Goal: Navigation & Orientation: Understand site structure

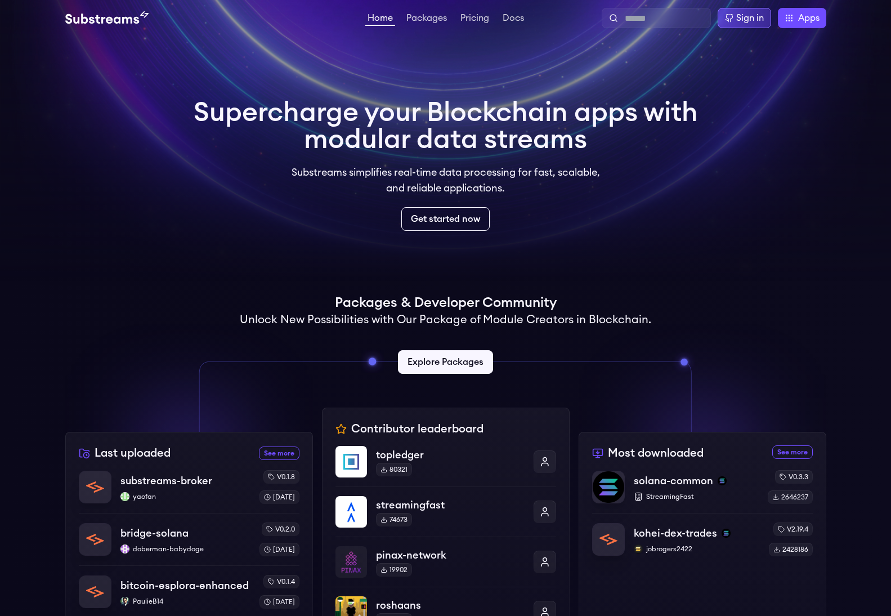
click at [742, 20] on div "Sign in" at bounding box center [750, 18] width 28 height 14
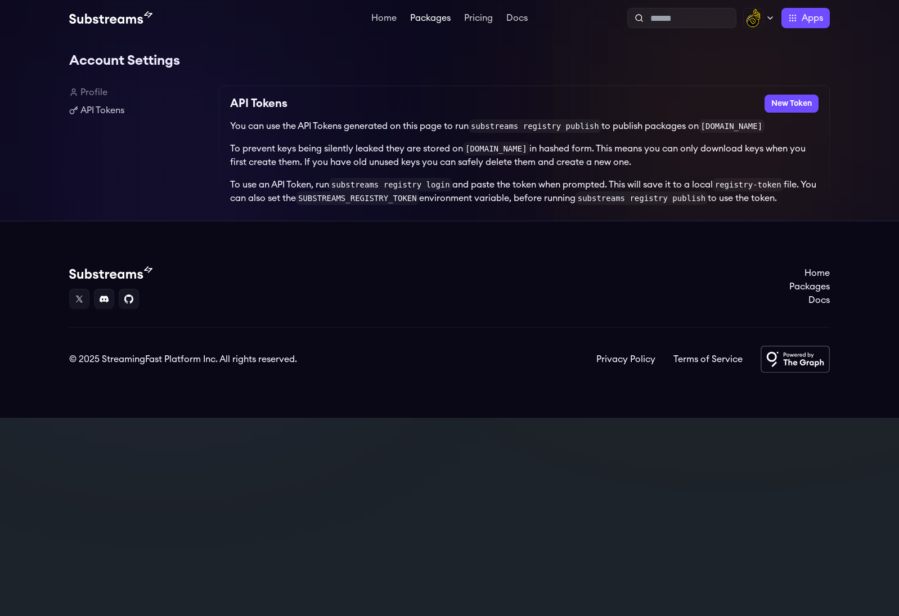
click at [419, 14] on link "Packages" at bounding box center [430, 19] width 45 height 11
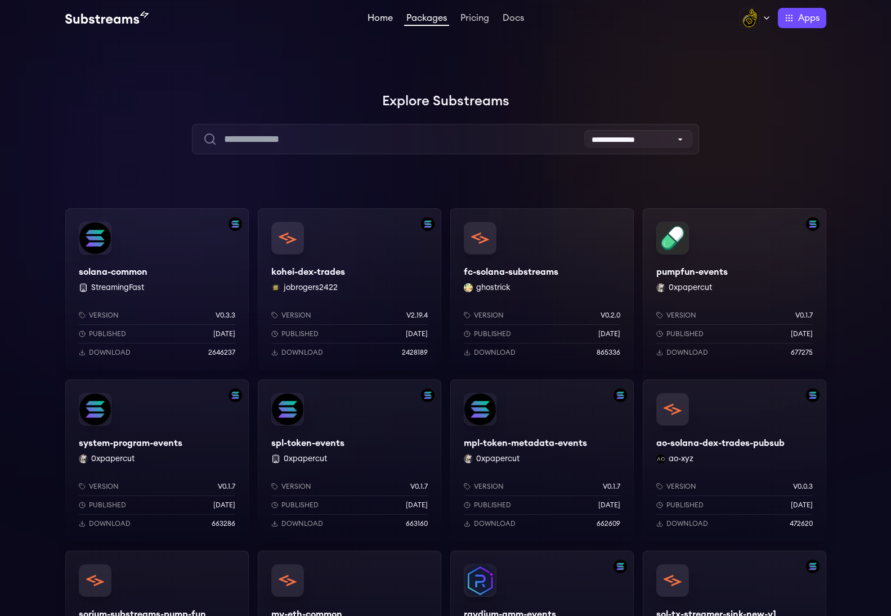
click at [379, 15] on link "Home" at bounding box center [380, 19] width 30 height 11
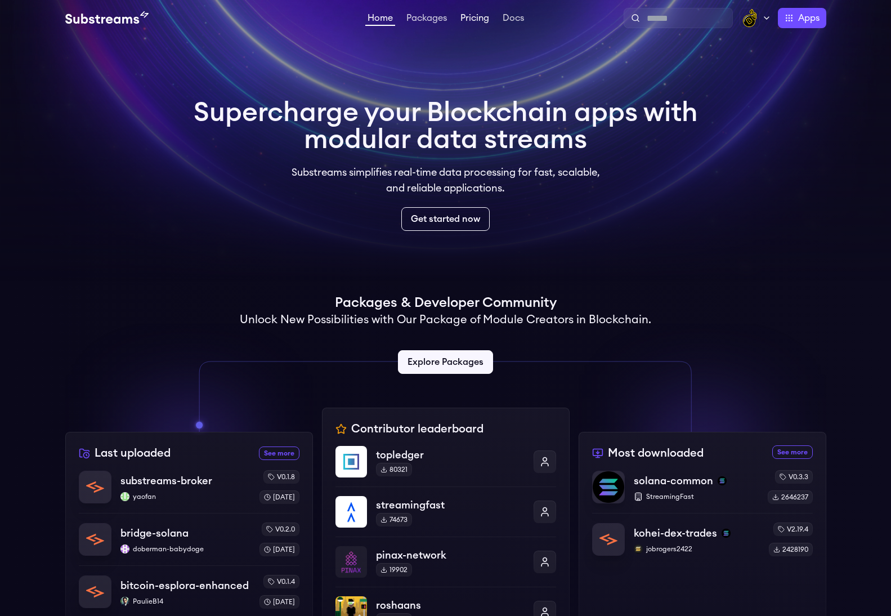
click at [474, 12] on li "Pricing" at bounding box center [474, 18] width 33 height 14
click at [482, 18] on link "Pricing" at bounding box center [474, 19] width 33 height 11
click at [424, 17] on link "Packages" at bounding box center [426, 19] width 45 height 11
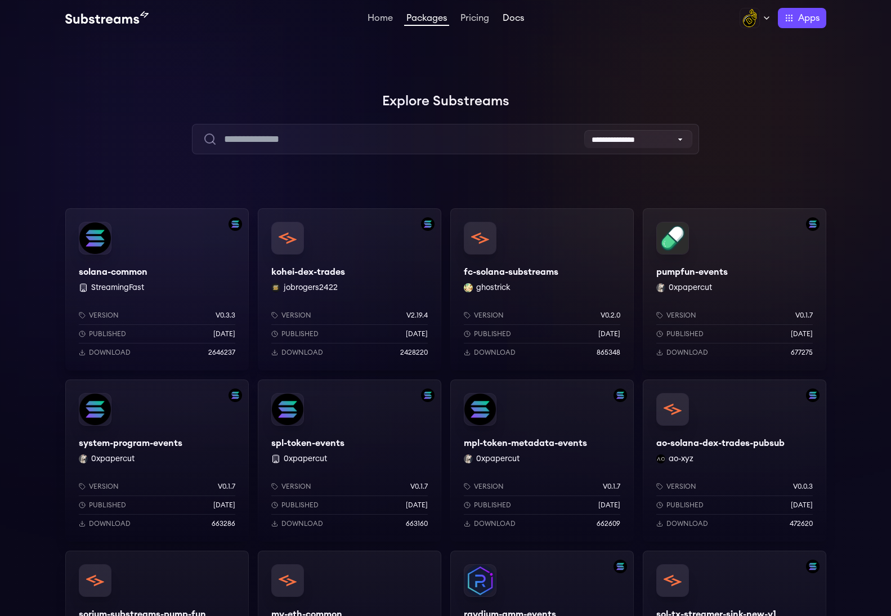
click at [502, 15] on link "Docs" at bounding box center [513, 19] width 26 height 11
